Goal: Task Accomplishment & Management: Complete application form

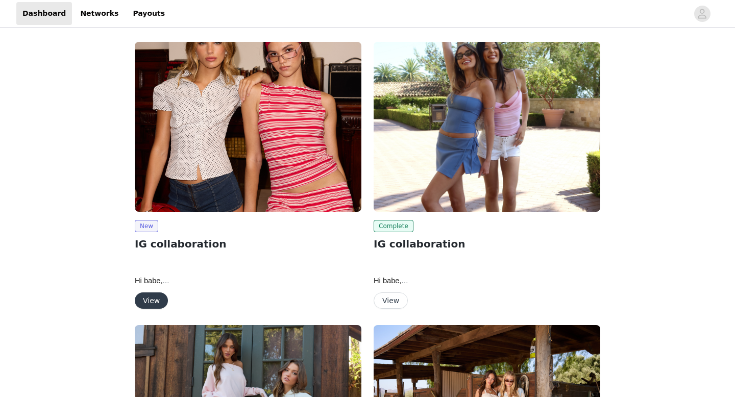
click at [196, 182] on img at bounding box center [248, 127] width 227 height 170
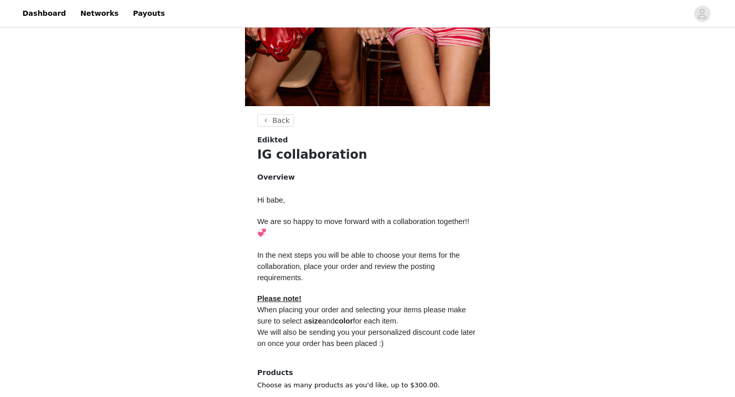
scroll to position [398, 0]
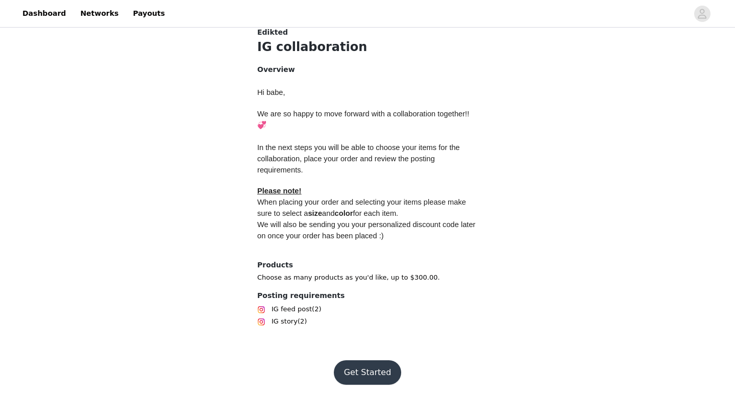
click at [374, 380] on button "Get Started" at bounding box center [368, 372] width 68 height 24
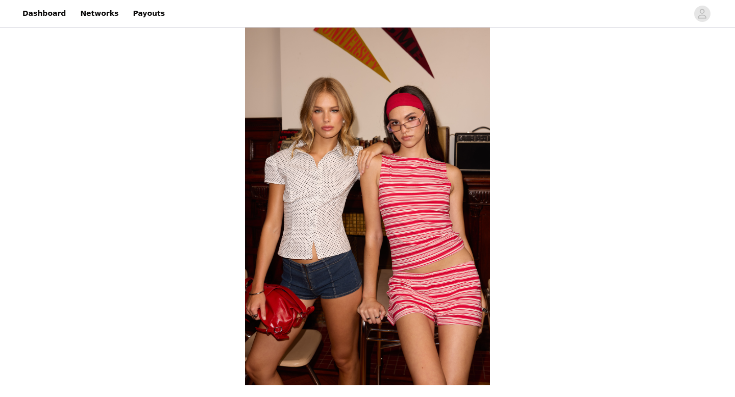
scroll to position [398, 0]
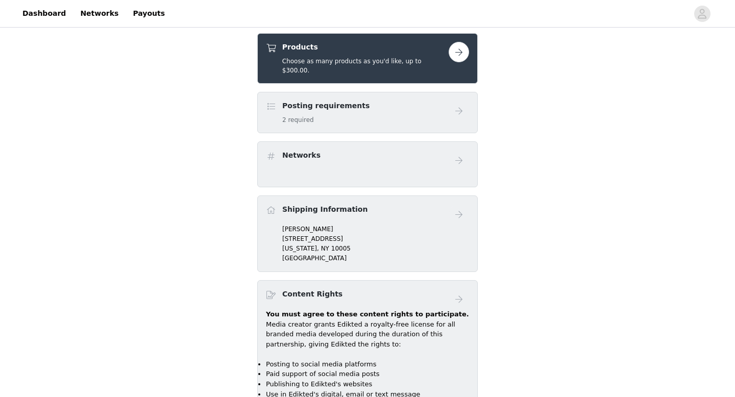
click at [409, 56] on div "Products Choose as many products as you'd like, up to $300.00." at bounding box center [365, 58] width 166 height 33
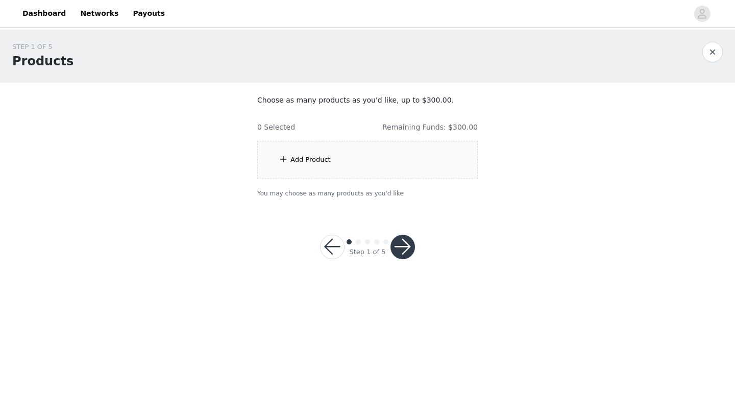
click at [411, 160] on div "Add Product" at bounding box center [367, 160] width 220 height 38
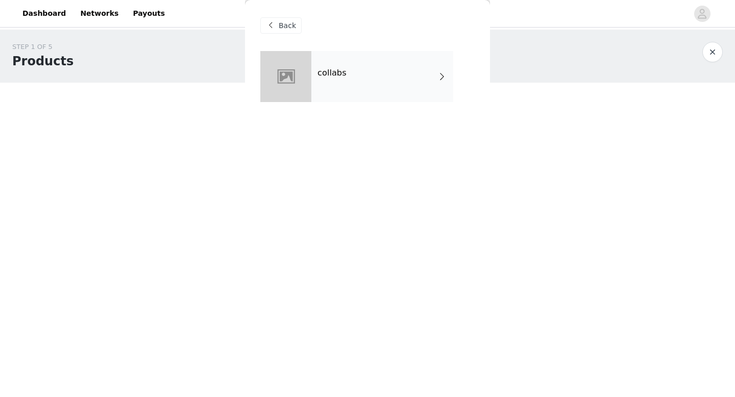
click at [379, 81] on div "collabs" at bounding box center [382, 76] width 142 height 51
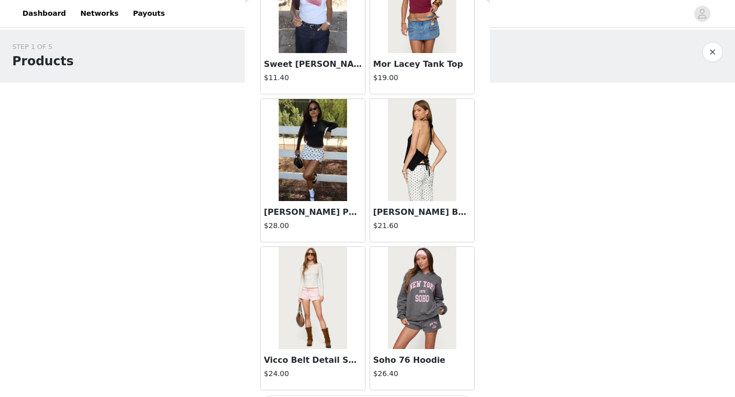
scroll to position [1164, 0]
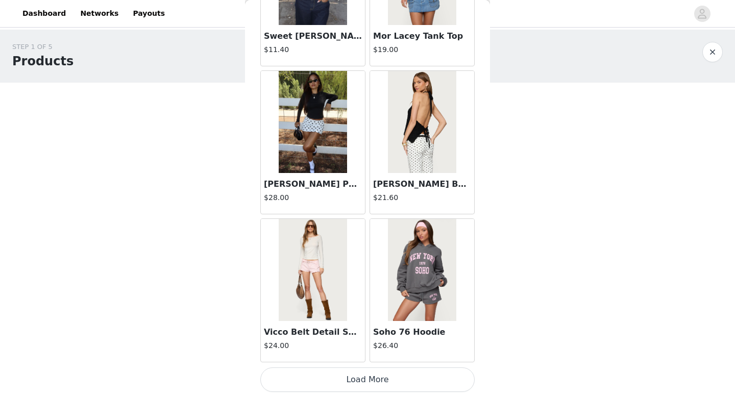
click at [322, 389] on button "Load More" at bounding box center [367, 379] width 214 height 24
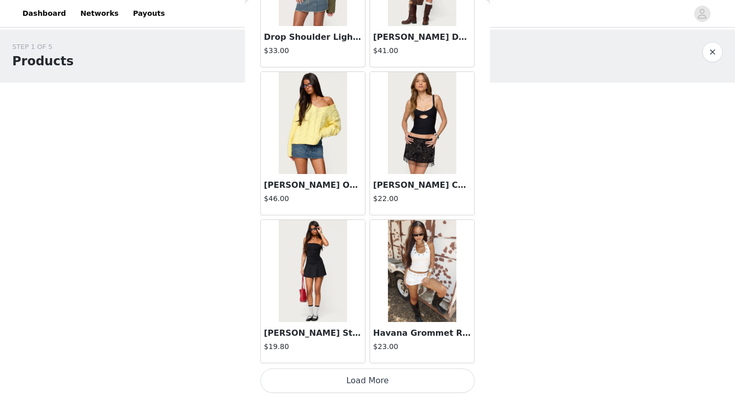
scroll to position [2644, 0]
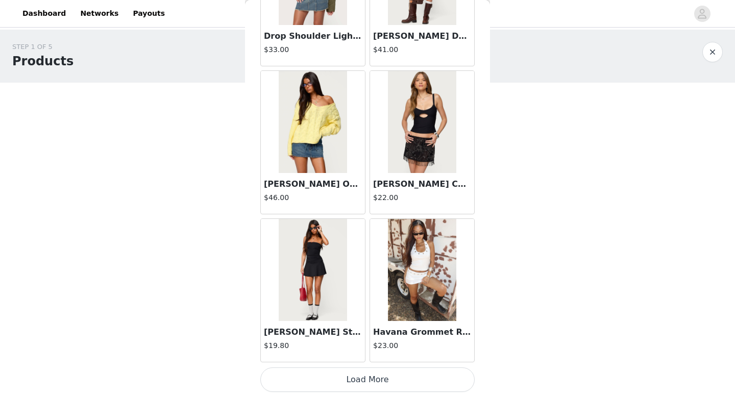
click at [381, 381] on button "Load More" at bounding box center [367, 379] width 214 height 24
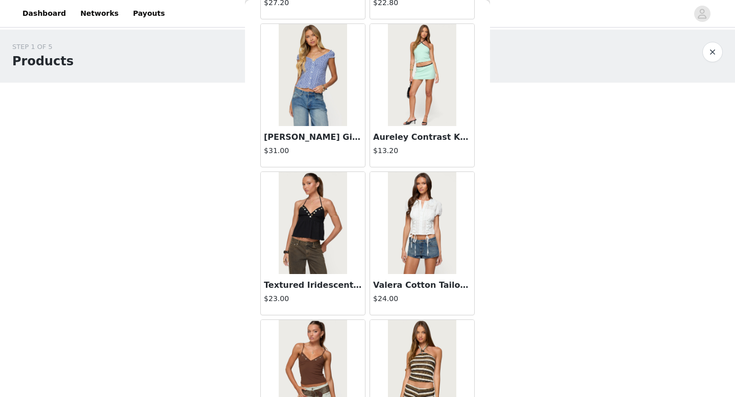
scroll to position [4123, 0]
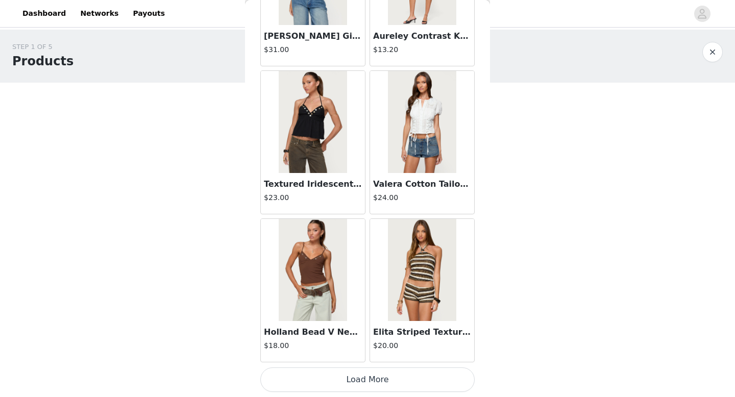
click at [364, 388] on button "Load More" at bounding box center [367, 379] width 214 height 24
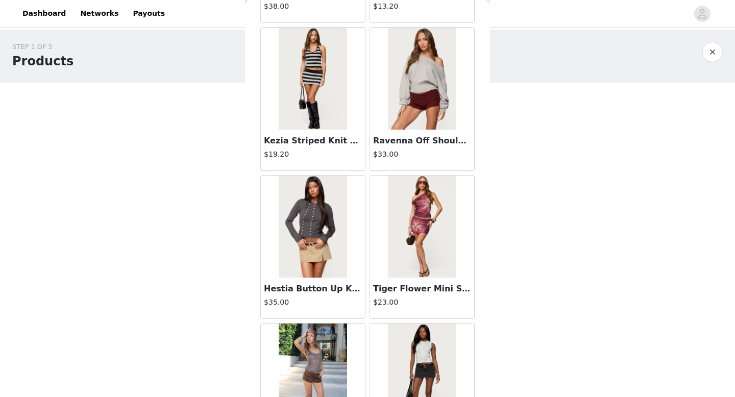
scroll to position [5602, 0]
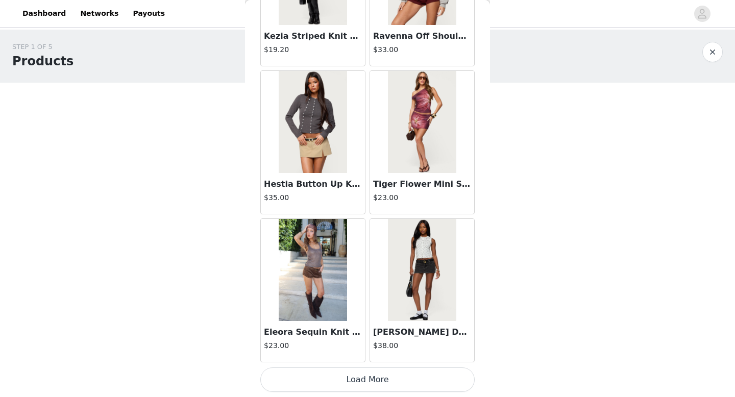
click at [385, 378] on button "Load More" at bounding box center [367, 379] width 214 height 24
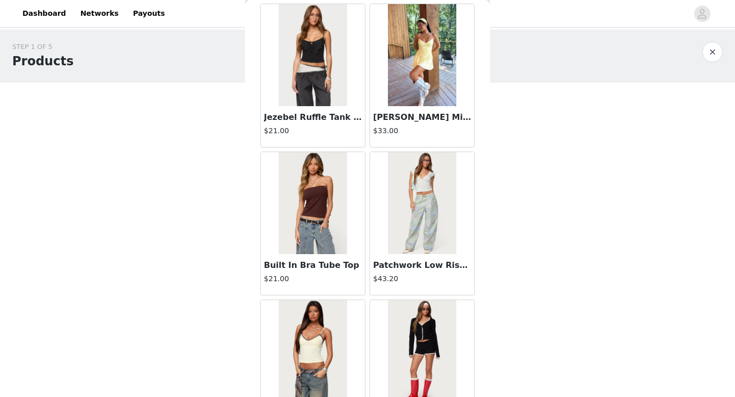
scroll to position [7082, 0]
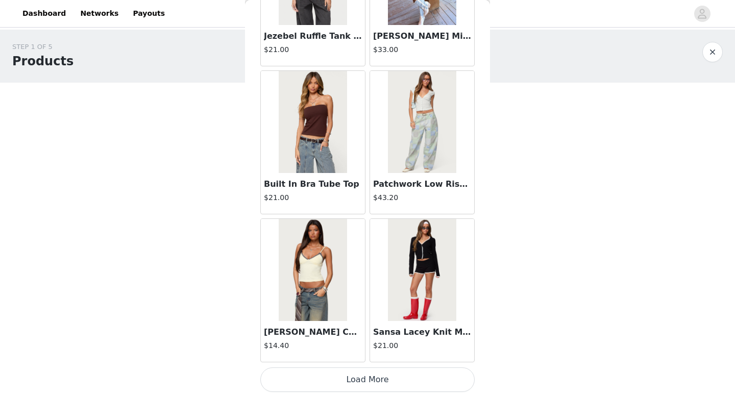
click at [371, 377] on button "Load More" at bounding box center [367, 379] width 214 height 24
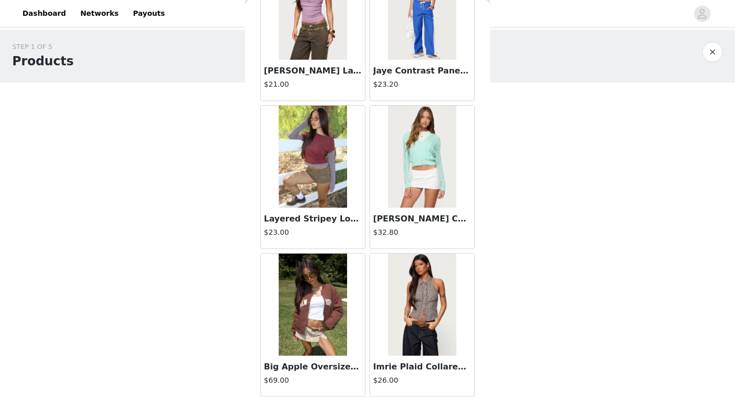
scroll to position [8561, 0]
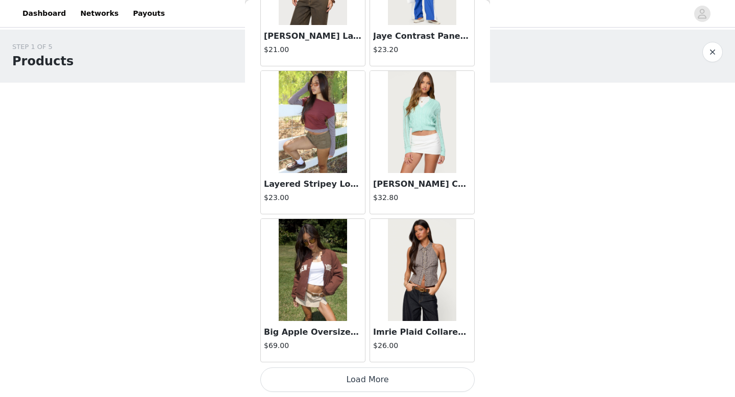
click at [370, 382] on button "Load More" at bounding box center [367, 379] width 214 height 24
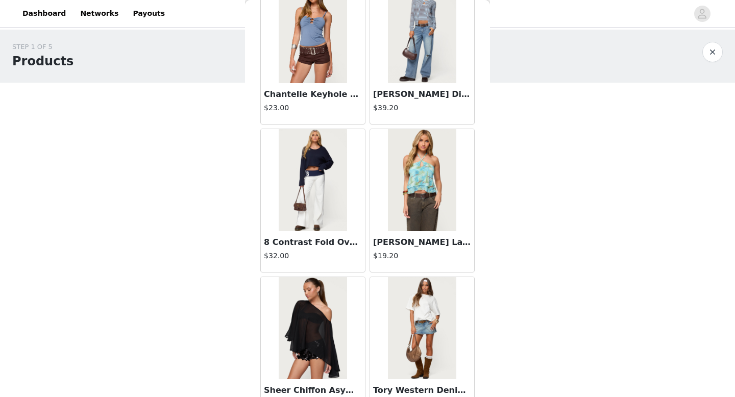
scroll to position [9689, 0]
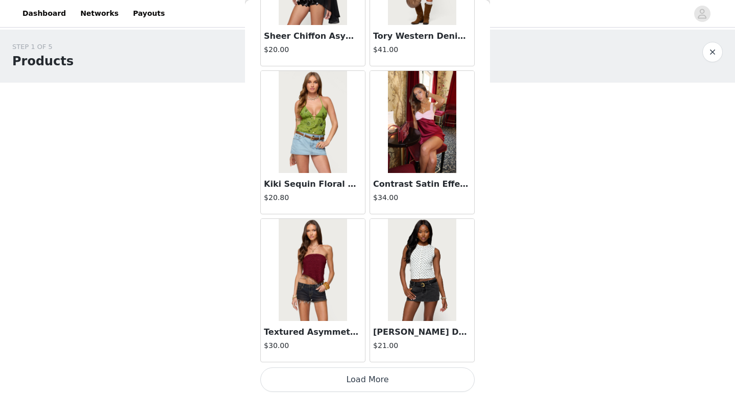
click at [378, 374] on button "Load More" at bounding box center [367, 379] width 214 height 24
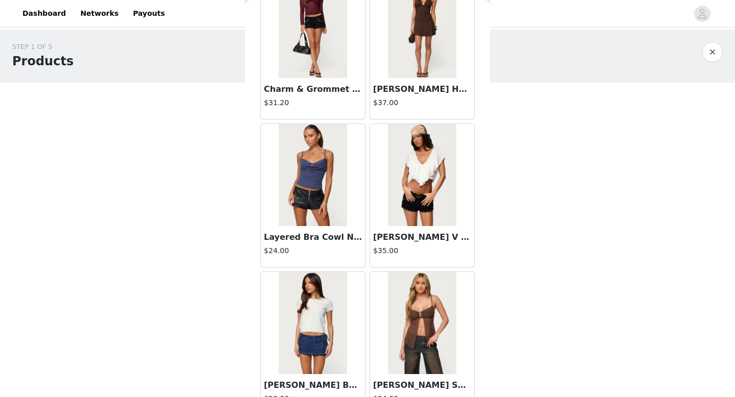
scroll to position [11520, 0]
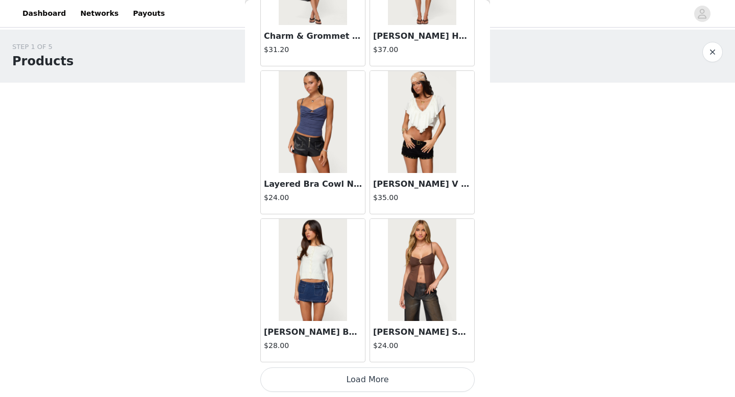
click at [373, 388] on button "Load More" at bounding box center [367, 379] width 214 height 24
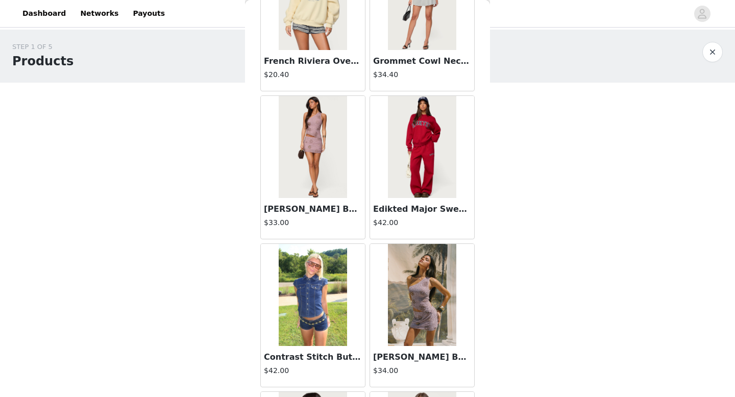
scroll to position [13000, 0]
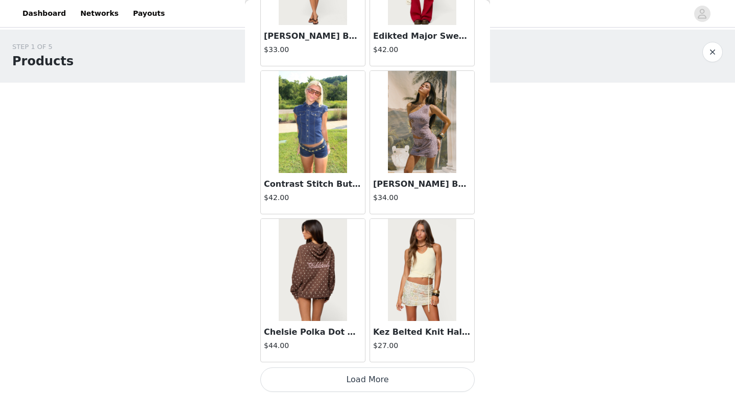
click at [366, 389] on button "Load More" at bounding box center [367, 379] width 214 height 24
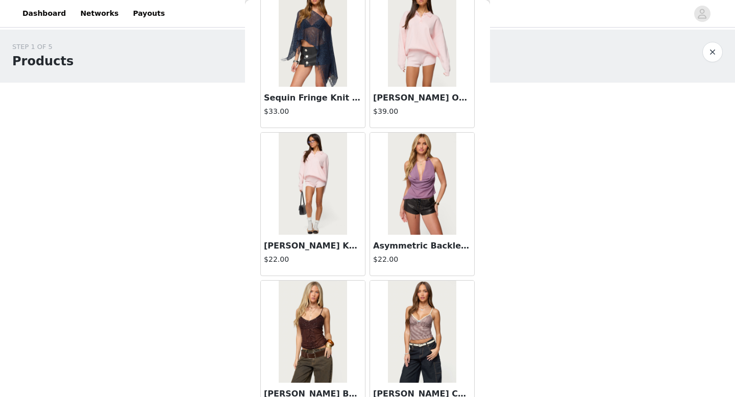
scroll to position [14479, 0]
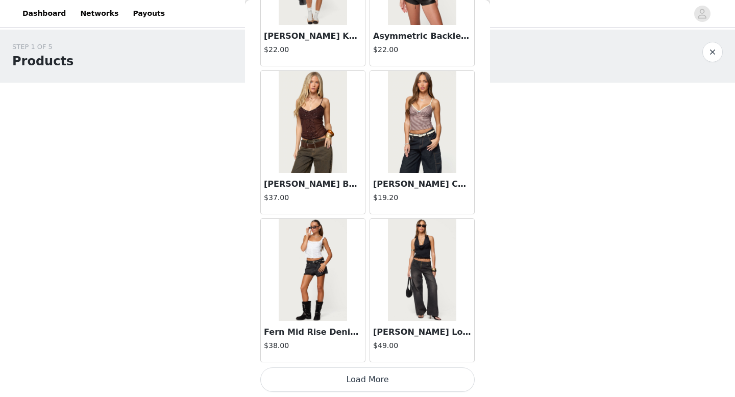
click at [379, 383] on button "Load More" at bounding box center [367, 379] width 214 height 24
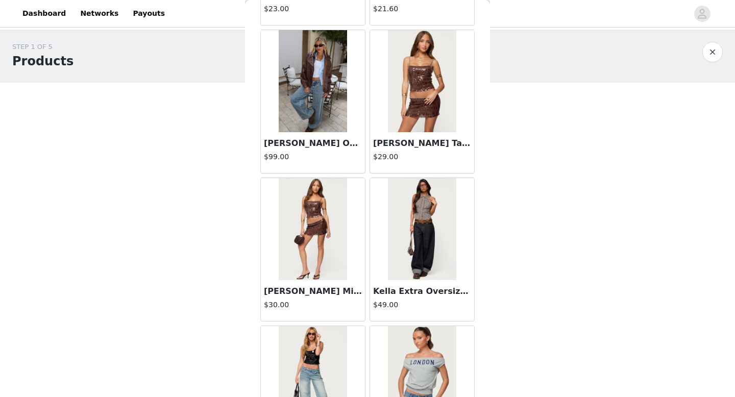
scroll to position [15959, 0]
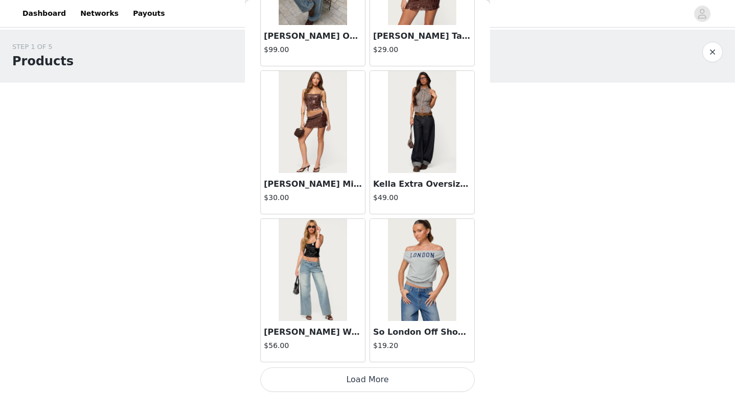
click at [363, 378] on button "Load More" at bounding box center [367, 379] width 214 height 24
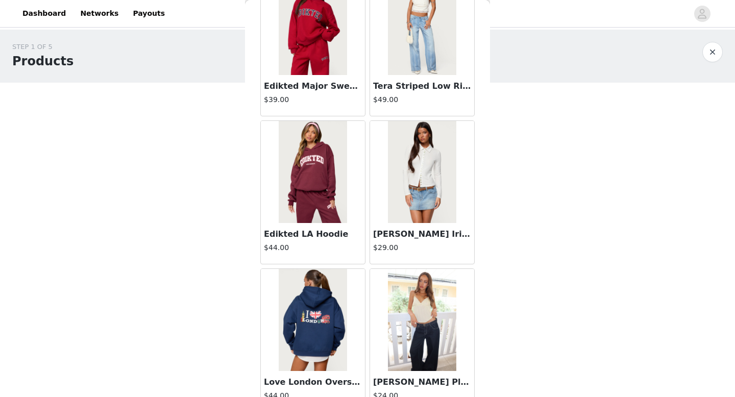
scroll to position [17438, 0]
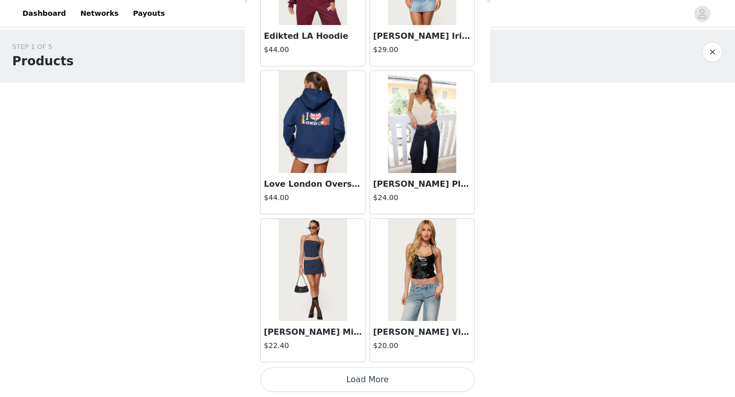
click at [369, 379] on button "Load More" at bounding box center [367, 379] width 214 height 24
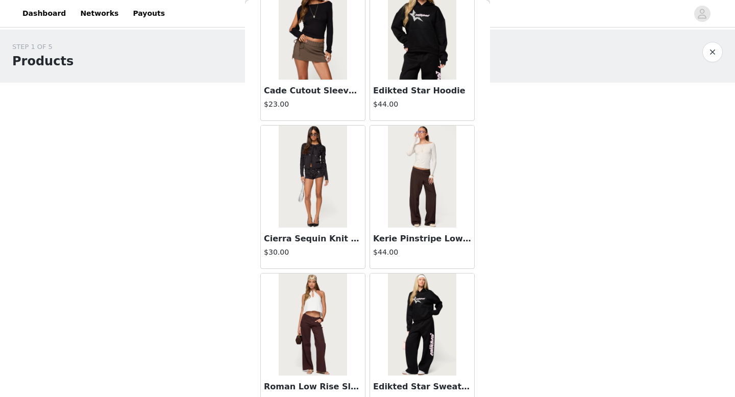
scroll to position [18917, 0]
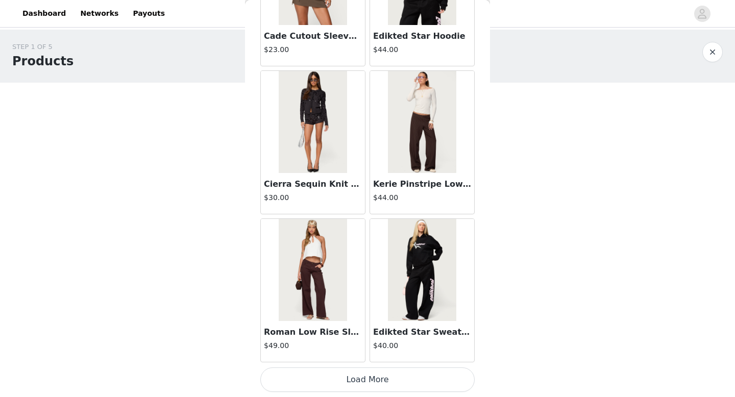
click at [329, 375] on button "Load More" at bounding box center [367, 379] width 214 height 24
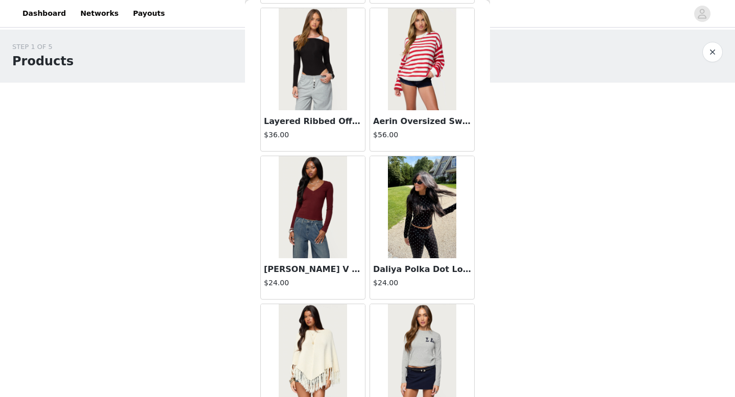
scroll to position [20397, 0]
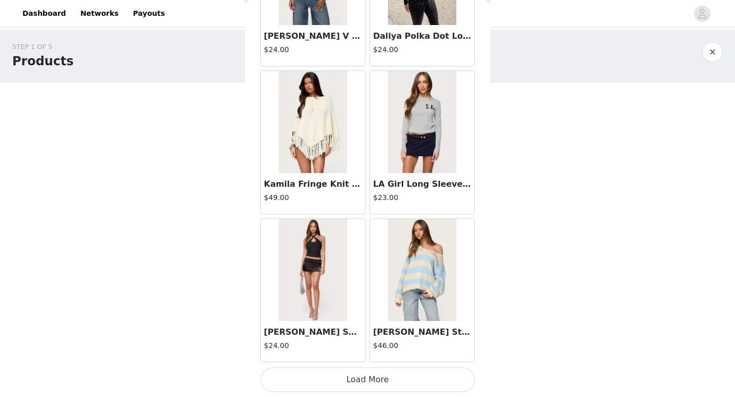
click at [343, 382] on button "Load More" at bounding box center [367, 379] width 214 height 24
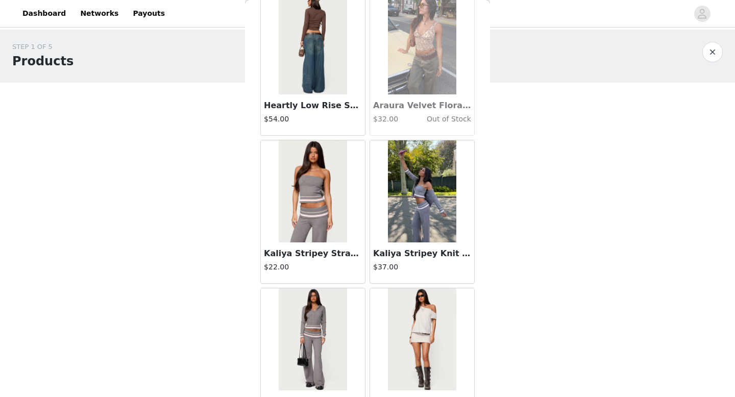
scroll to position [21876, 0]
